Goal: Task Accomplishment & Management: Manage account settings

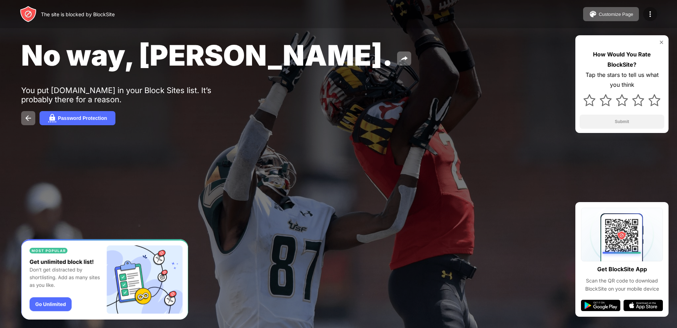
click at [650, 16] on img at bounding box center [650, 14] width 8 height 8
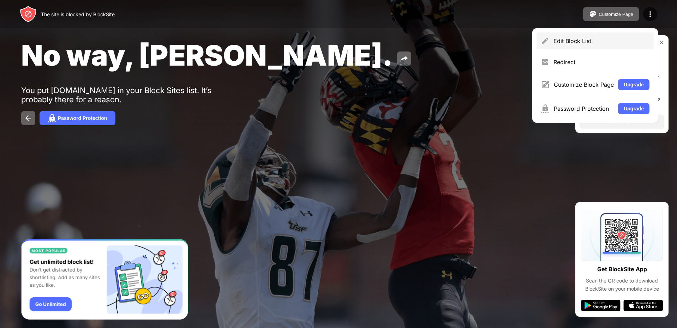
click at [570, 42] on div "Edit Block List" at bounding box center [601, 40] width 96 height 7
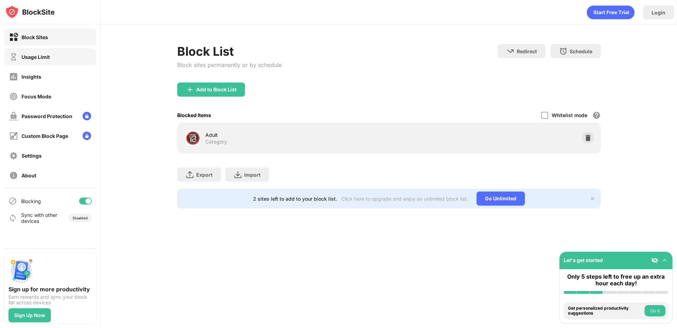
click at [72, 62] on div "Usage Limit" at bounding box center [50, 56] width 92 height 17
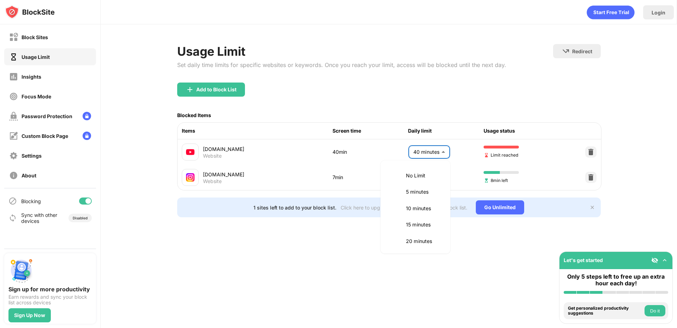
click at [420, 144] on body "Block Sites Usage Limit Insights Focus Mode Password Protection Custom Block Pa…" at bounding box center [338, 164] width 677 height 328
click at [415, 190] on p "35 minutes" at bounding box center [424, 191] width 36 height 8
type input "**"
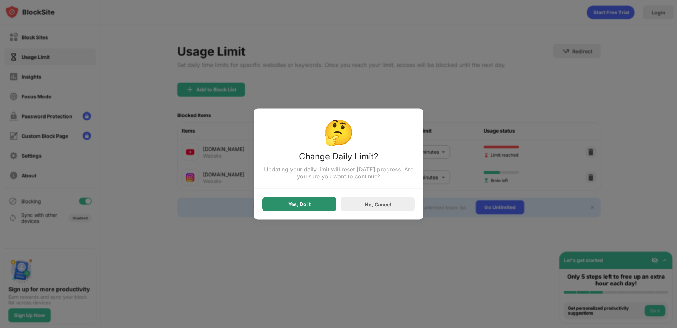
click at [301, 207] on div "Yes, Do It" at bounding box center [299, 204] width 22 height 6
